Goal: Check status: Check status

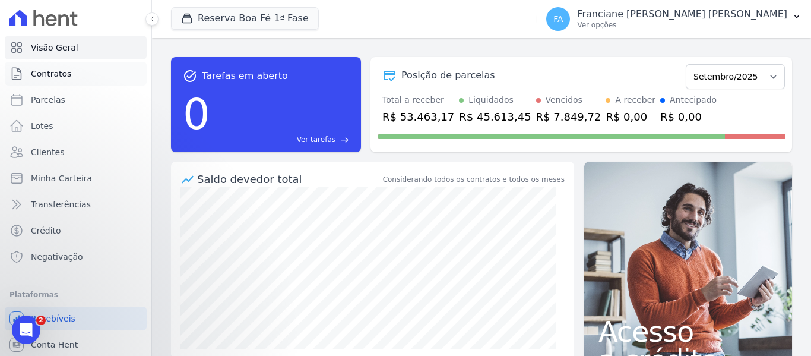
click at [86, 76] on link "Contratos" at bounding box center [76, 74] width 142 height 24
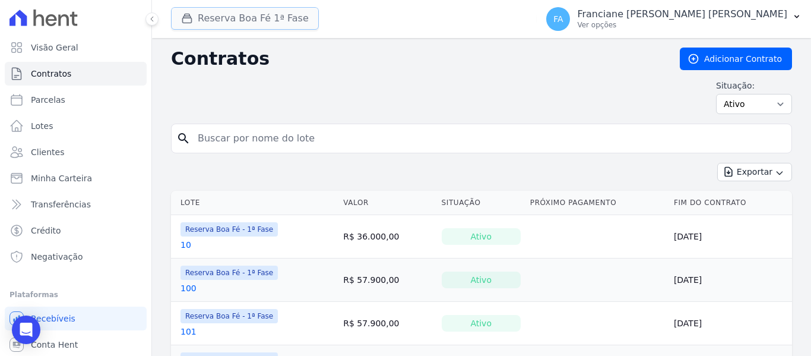
click at [286, 23] on button "Reserva Boa Fé 1ª Fase" at bounding box center [245, 18] width 148 height 23
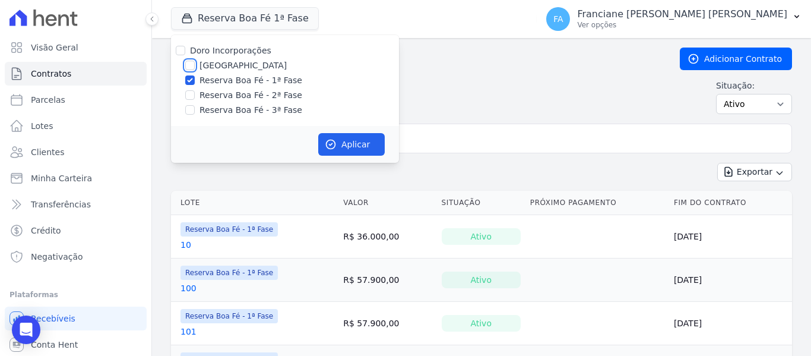
click at [189, 64] on input "[GEOGRAPHIC_DATA]" at bounding box center [189, 65] width 9 height 9
checkbox input "true"
click at [190, 77] on input "Reserva Boa Fé - 1ª Fase" at bounding box center [189, 79] width 9 height 9
checkbox input "false"
click at [359, 142] on button "Aplicar" at bounding box center [351, 144] width 66 height 23
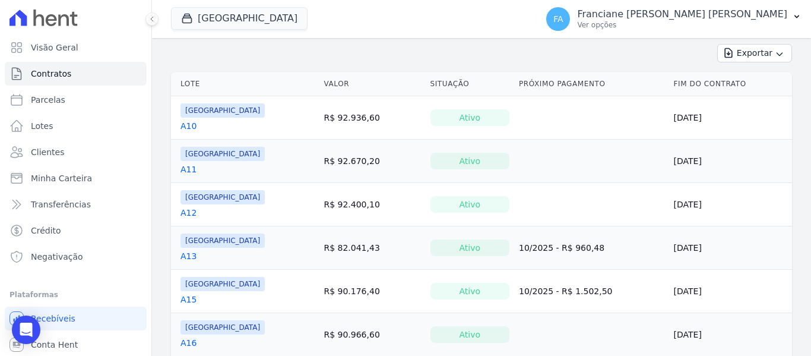
scroll to position [59, 0]
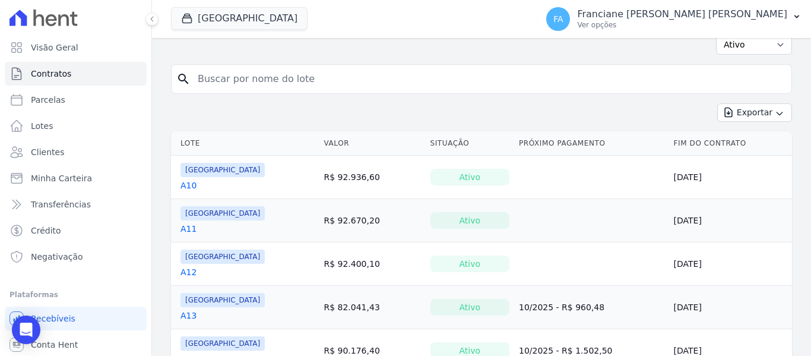
click at [291, 86] on input "search" at bounding box center [489, 79] width 596 height 24
type input "b5"
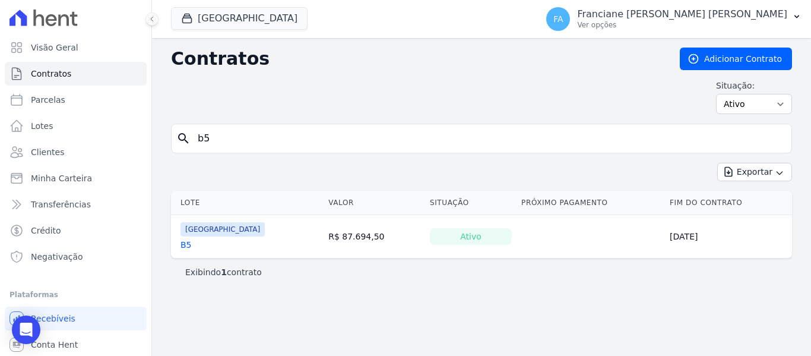
drag, startPoint x: 232, startPoint y: 231, endPoint x: 301, endPoint y: 226, distance: 69.7
click at [233, 231] on span "[GEOGRAPHIC_DATA]" at bounding box center [222, 229] width 84 height 14
click at [184, 244] on link "B5" at bounding box center [185, 245] width 11 height 12
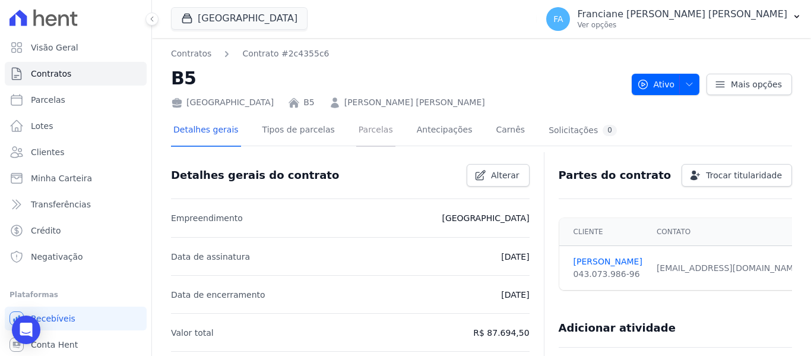
click at [363, 129] on link "Parcelas" at bounding box center [375, 130] width 39 height 31
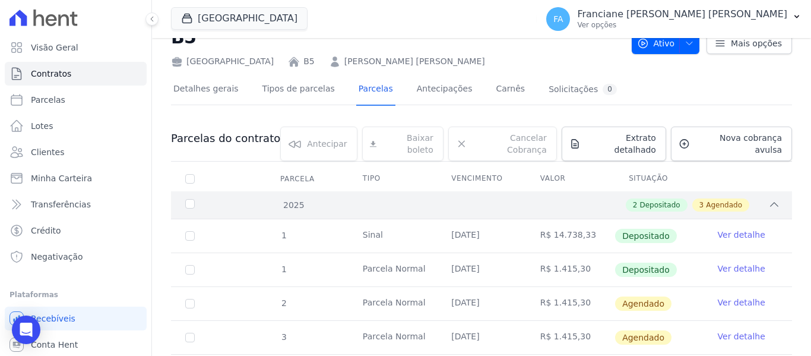
scroll to position [59, 0]
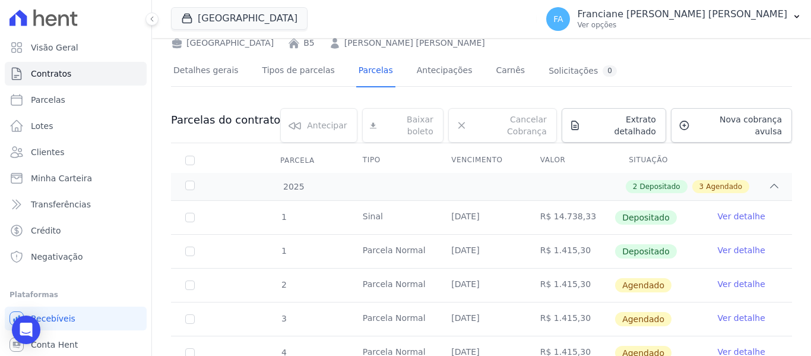
click at [726, 244] on link "Ver detalhe" at bounding box center [741, 250] width 47 height 12
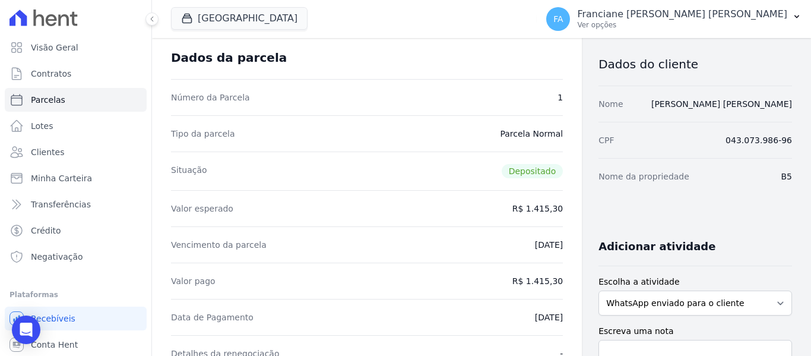
scroll to position [119, 0]
